Goal: Check status: Check status

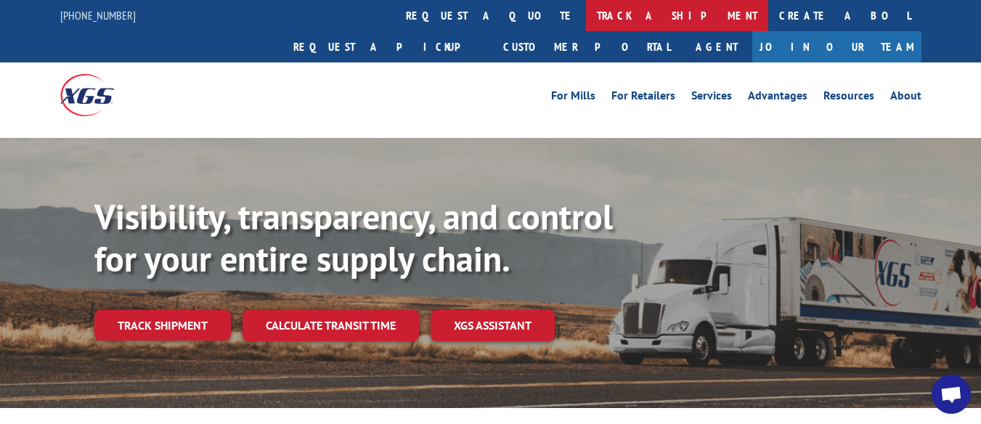
click at [586, 9] on link "track a shipment" at bounding box center [677, 15] width 182 height 31
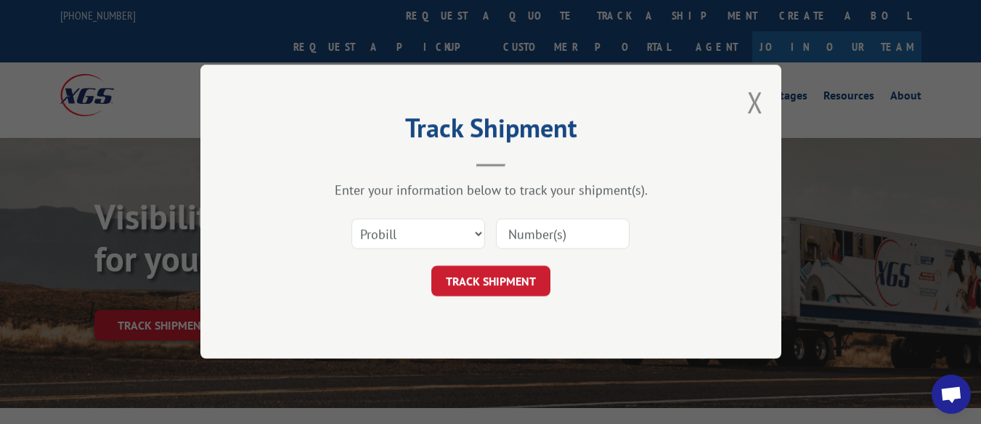
click at [532, 236] on input at bounding box center [563, 234] width 134 height 31
type input "17563020"
click at [495, 276] on button "TRACK SHIPMENT" at bounding box center [490, 282] width 119 height 31
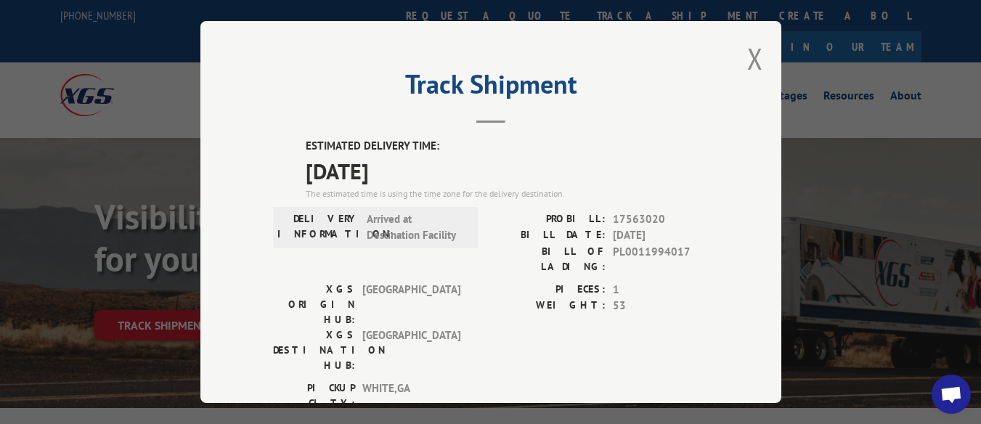
click at [107, 141] on div "Track Shipment ESTIMATED DELIVERY TIME: 09/09/2025 The estimated time is using …" at bounding box center [490, 212] width 981 height 424
click at [748, 57] on button "Close modal" at bounding box center [755, 58] width 16 height 38
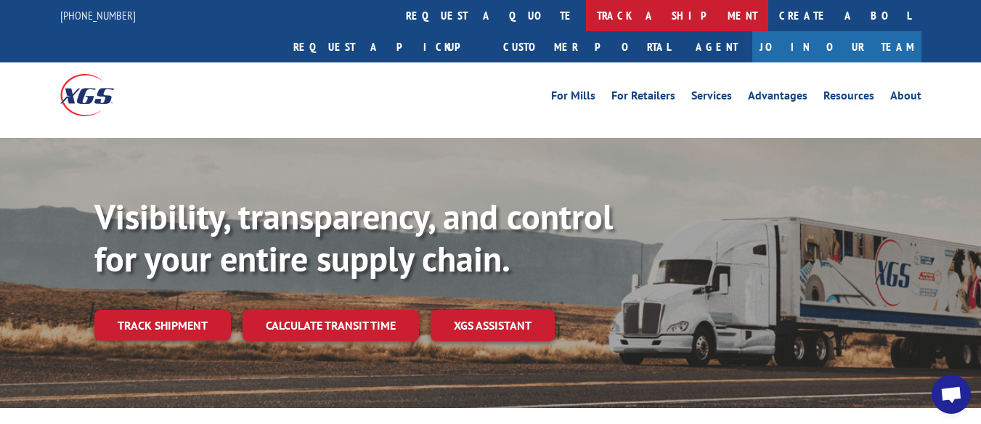
click at [586, 17] on link "track a shipment" at bounding box center [677, 15] width 182 height 31
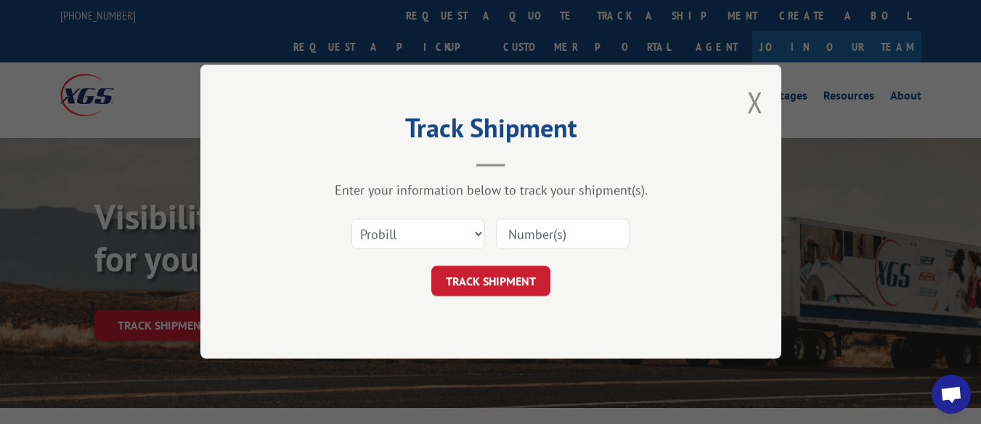
click at [527, 239] on input at bounding box center [563, 234] width 134 height 31
paste input "401109313"
type input "401109313"
click button "TRACK SHIPMENT" at bounding box center [490, 282] width 119 height 31
